Goal: Task Accomplishment & Management: Manage account settings

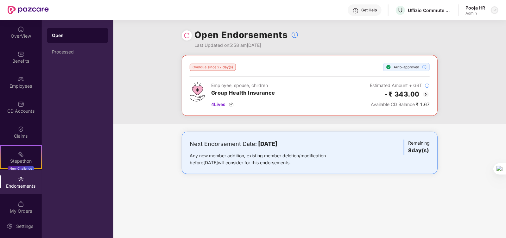
click at [492, 10] on img at bounding box center [494, 10] width 5 height 5
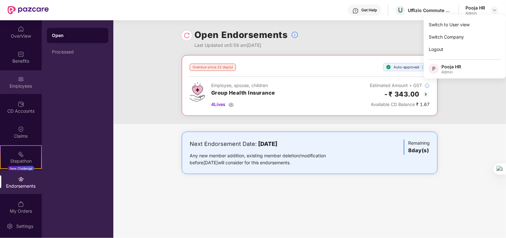
click at [22, 79] on img at bounding box center [21, 79] width 6 height 6
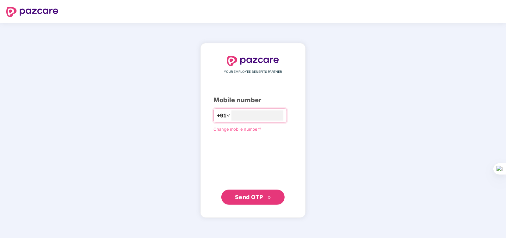
type input "**********"
click at [271, 195] on span "Send OTP" at bounding box center [253, 197] width 36 height 9
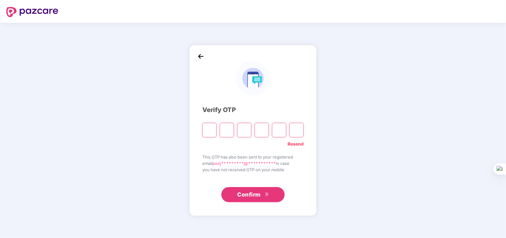
paste input "*"
type input "*"
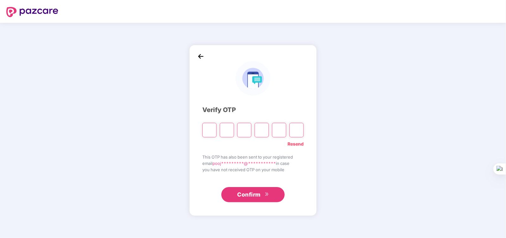
type input "*"
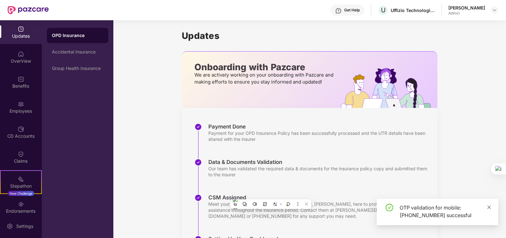
click at [491, 208] on icon "close" at bounding box center [489, 207] width 4 height 4
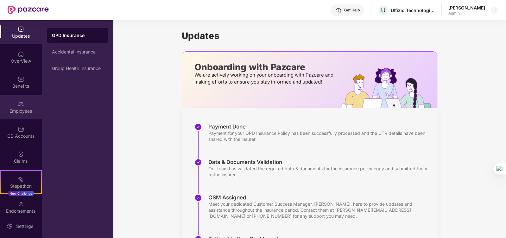
click at [19, 116] on div "Employees" at bounding box center [21, 107] width 42 height 24
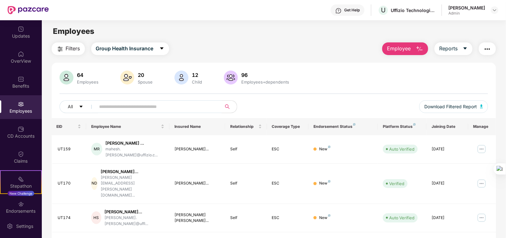
click at [119, 105] on input "text" at bounding box center [156, 106] width 114 height 9
type input "******"
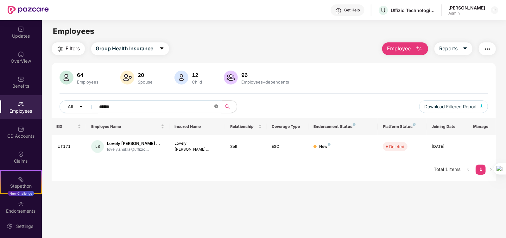
click at [218, 106] on icon "close-circle" at bounding box center [216, 106] width 4 height 4
